Goal: Task Accomplishment & Management: Use online tool/utility

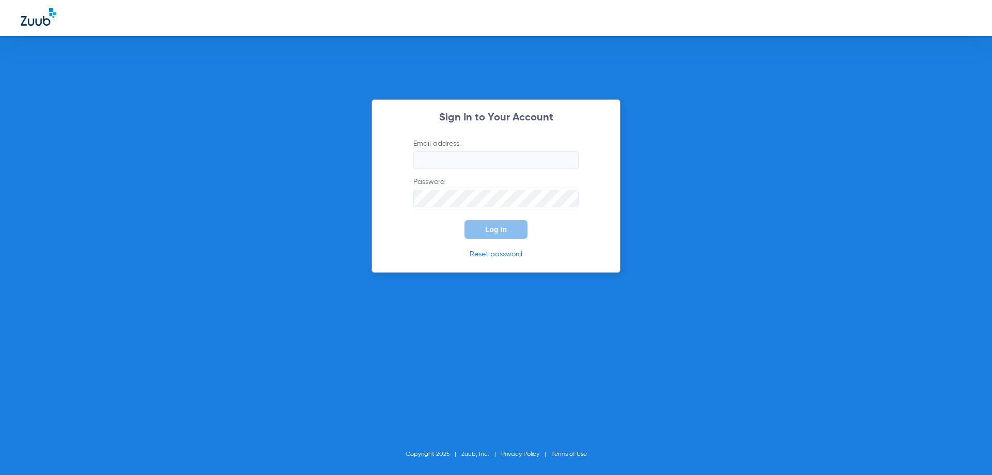
type input "[EMAIL_ADDRESS][PERSON_NAME][DOMAIN_NAME]"
click at [490, 233] on span "Log In" at bounding box center [496, 229] width 22 height 8
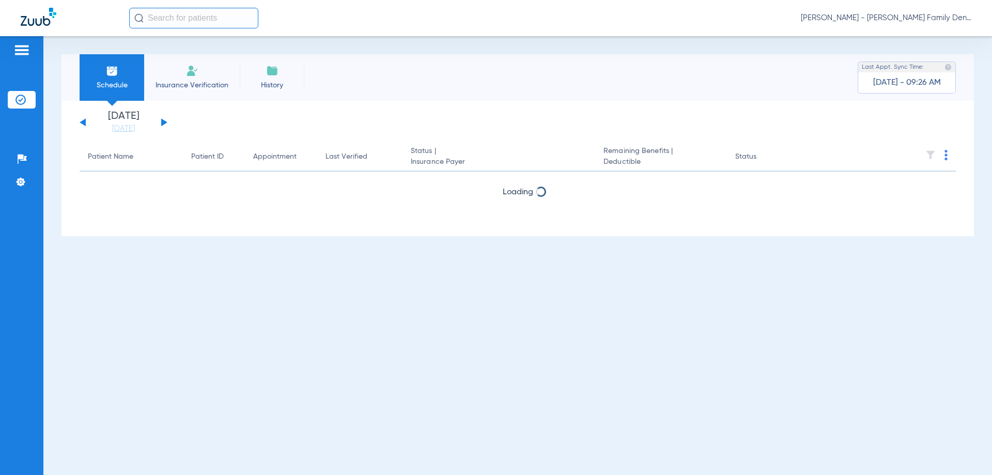
click at [194, 22] on input "text" at bounding box center [193, 18] width 129 height 21
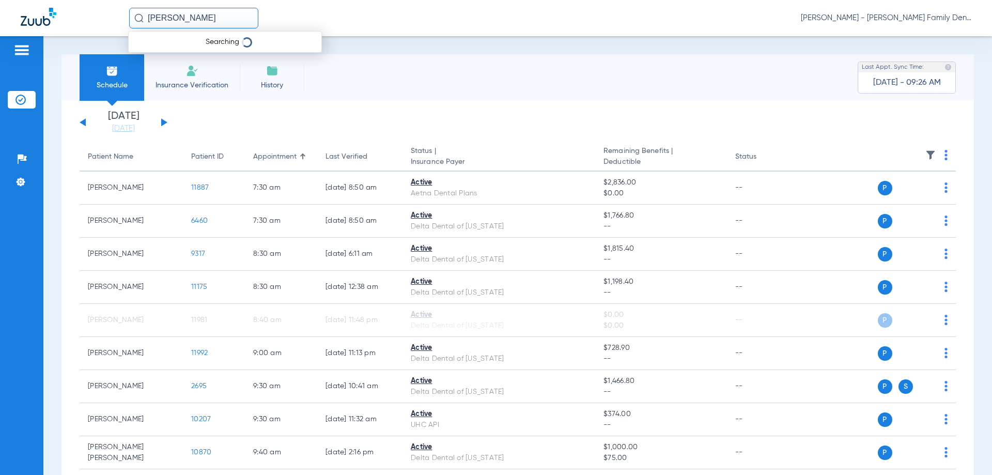
type input "[PERSON_NAME]"
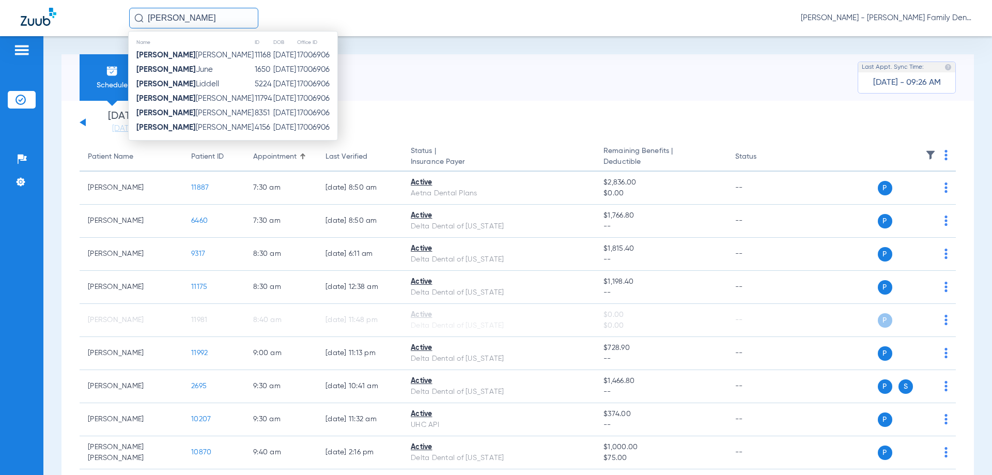
drag, startPoint x: 187, startPoint y: 55, endPoint x: 240, endPoint y: 34, distance: 57.3
click at [187, 55] on td "[PERSON_NAME]" at bounding box center [192, 55] width 126 height 14
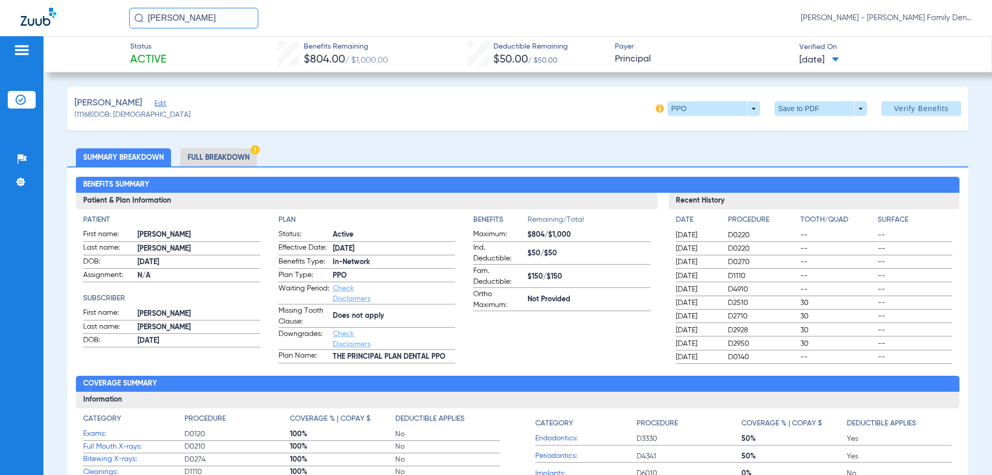
drag, startPoint x: 193, startPoint y: 22, endPoint x: 8, endPoint y: 20, distance: 185.0
click at [8, 20] on div "[PERSON_NAME] - [PERSON_NAME] Family Dentistry" at bounding box center [496, 18] width 992 height 36
type input "[PERSON_NAME]"
click at [217, 18] on input "[PERSON_NAME]" at bounding box center [193, 18] width 129 height 21
click at [153, 59] on strong "[PERSON_NAME]" at bounding box center [165, 55] width 59 height 8
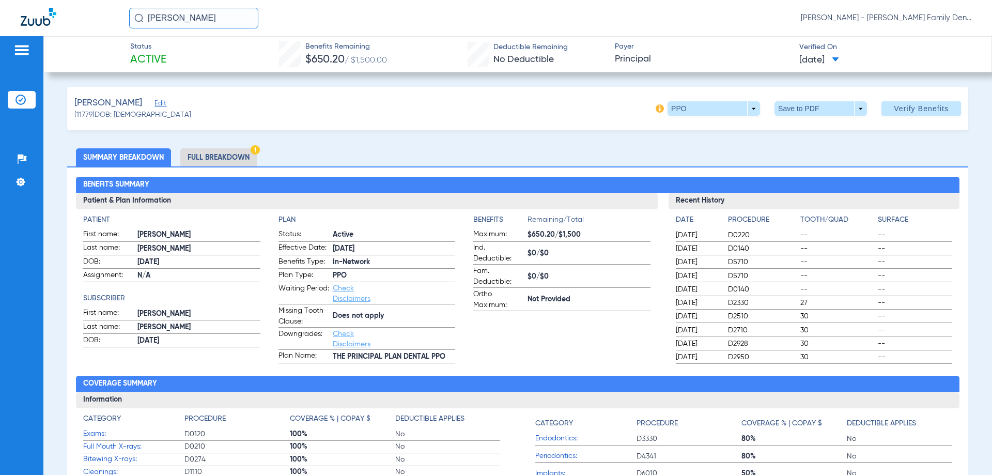
click at [641, 333] on app-benefits-information "Benefits Remaining/Total Maximum: $650.20/$1,500 Ind. Deductible: $0/$0 Fam. De…" at bounding box center [561, 288] width 177 height 149
click at [543, 347] on app-benefits-information "Benefits Remaining/Total Maximum: $650.20/$1,500 Ind. Deductible: $0/$0 Fam. De…" at bounding box center [561, 288] width 177 height 149
click at [690, 306] on span "[DATE]" at bounding box center [697, 303] width 43 height 10
